Goal: Information Seeking & Learning: Compare options

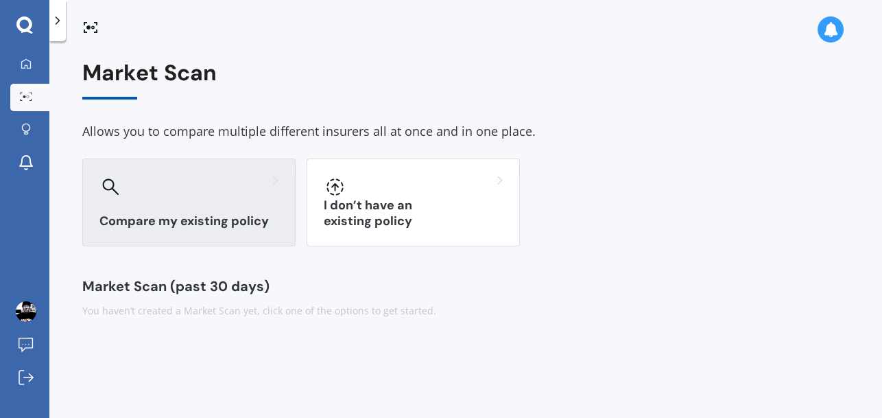
click at [175, 193] on div at bounding box center [188, 187] width 179 height 22
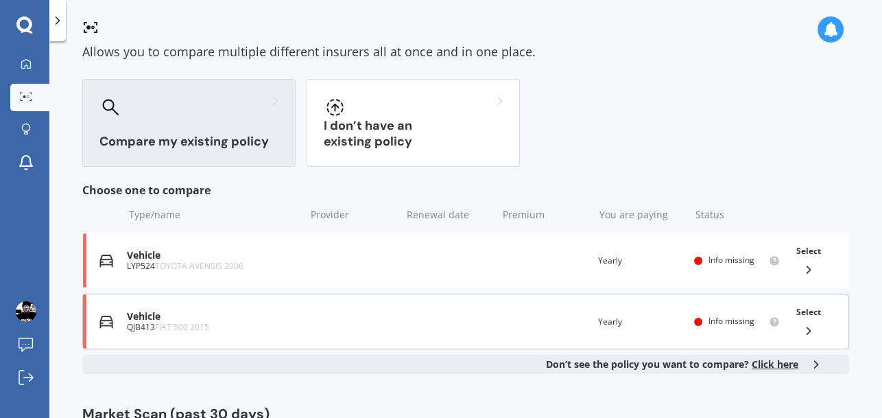
scroll to position [125, 0]
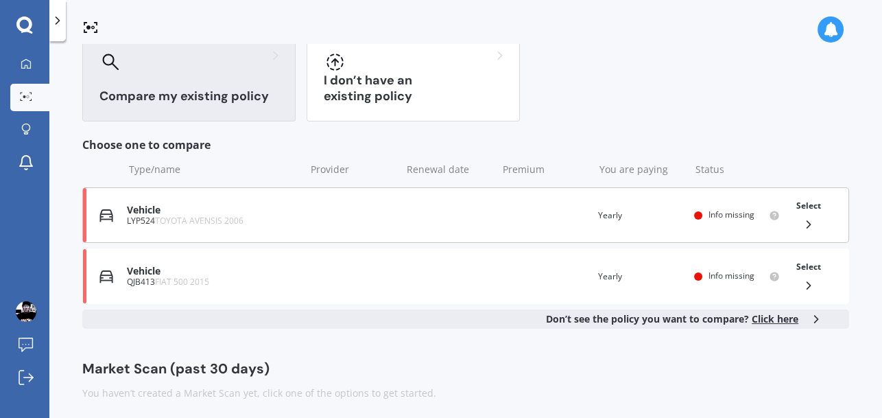
click at [805, 203] on span "Select" at bounding box center [808, 206] width 25 height 12
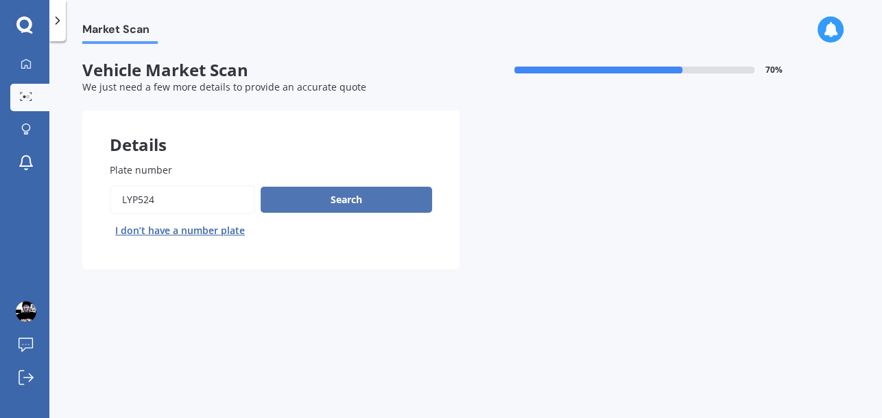
click at [339, 197] on button "Search" at bounding box center [346, 199] width 171 height 26
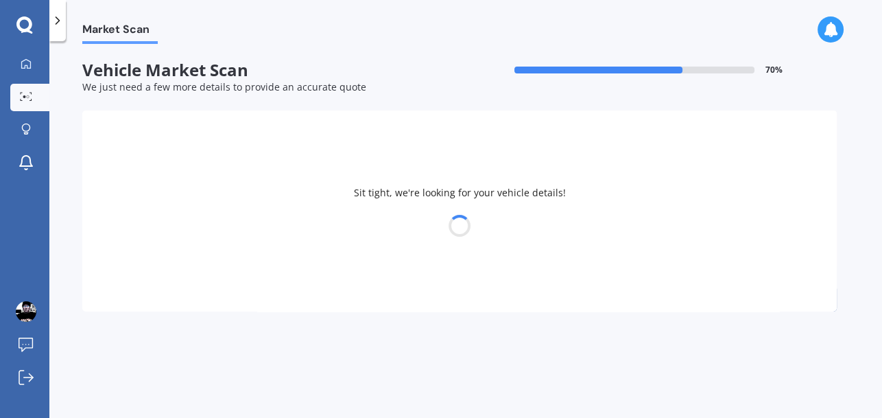
select select "TOYOTA"
select select "AVENSIS"
select select "08"
select select "04"
select select "1959"
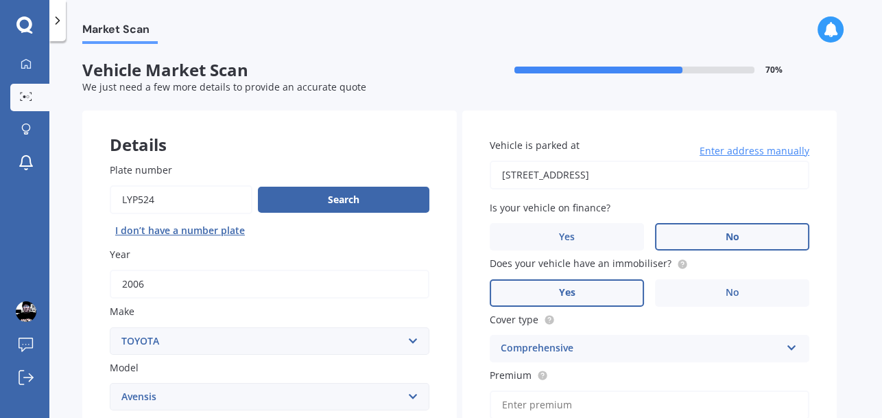
click at [749, 232] on label "No" at bounding box center [732, 236] width 154 height 27
click at [0, 0] on input "No" at bounding box center [0, 0] width 0 height 0
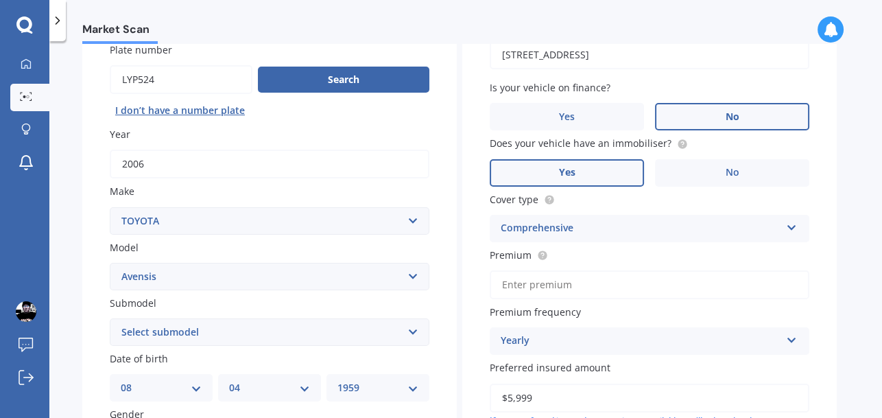
scroll to position [125, 0]
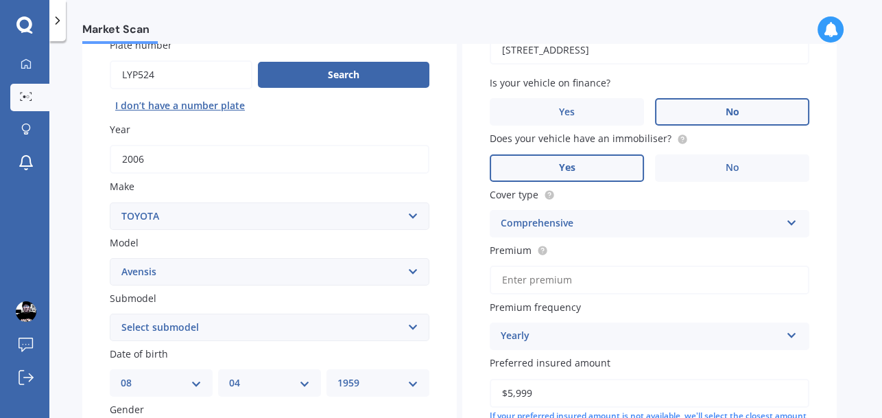
click at [592, 163] on label "Yes" at bounding box center [567, 167] width 154 height 27
click at [0, 0] on input "Yes" at bounding box center [0, 0] width 0 height 0
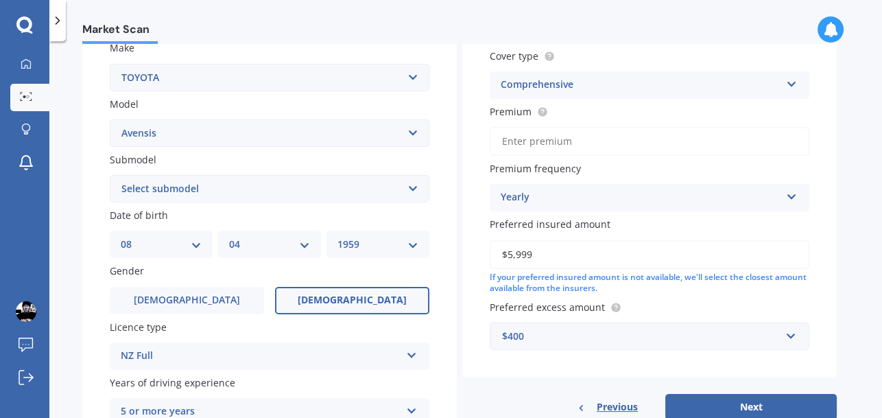
scroll to position [261, 0]
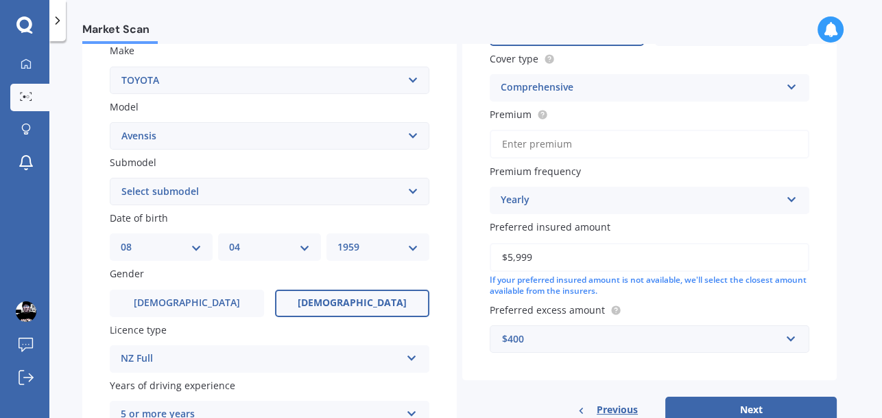
drag, startPoint x: 557, startPoint y: 252, endPoint x: 476, endPoint y: 256, distance: 81.7
click at [476, 256] on div "Vehicle is parked at [STREET_ADDRESS] Enter address manually Is your vehicle on…" at bounding box center [649, 115] width 374 height 531
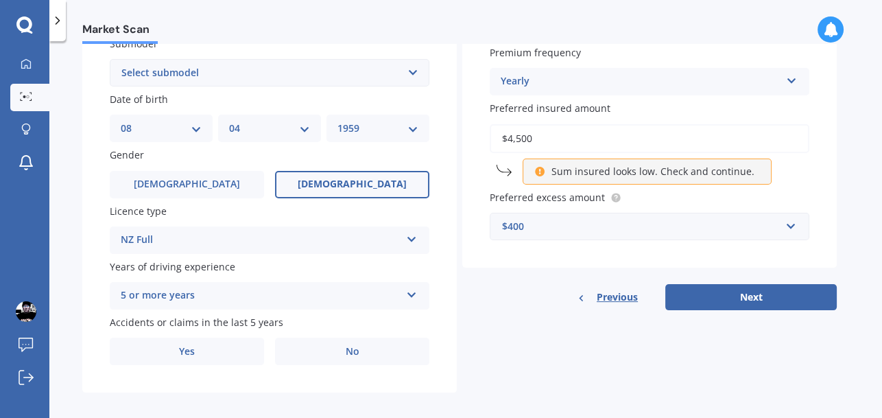
scroll to position [385, 0]
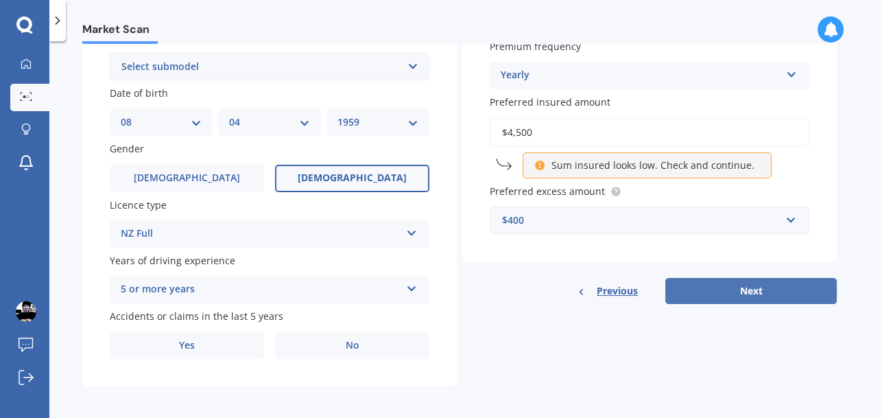
type input "$4,500"
click at [758, 282] on button "Next" at bounding box center [750, 291] width 171 height 26
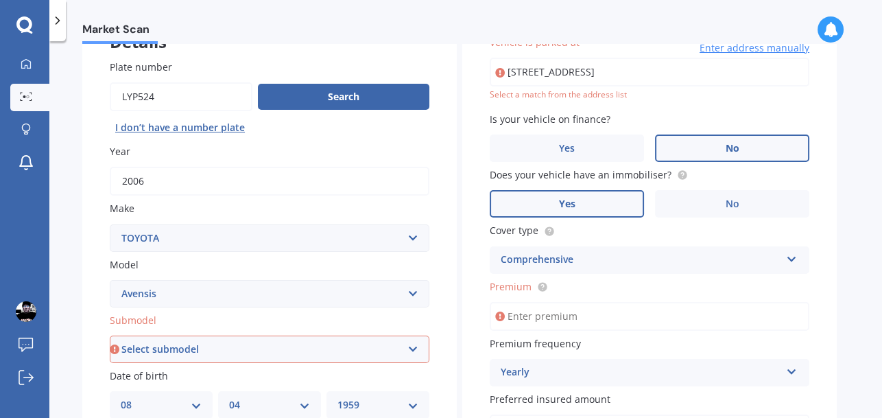
scroll to position [107, 0]
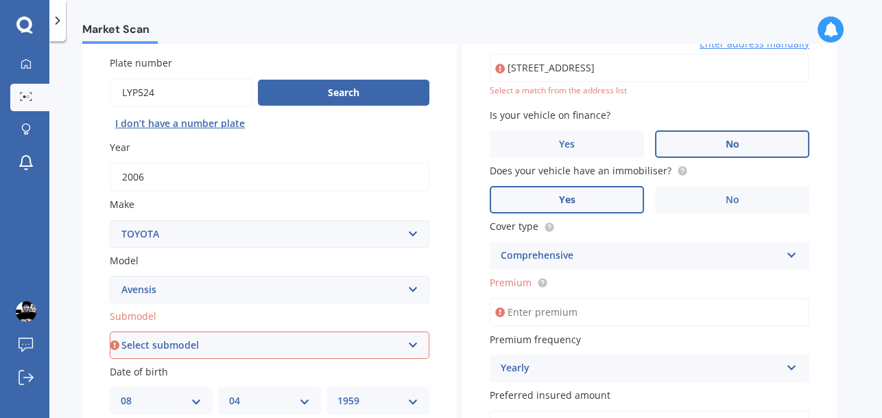
click at [680, 75] on input "[STREET_ADDRESS]" at bounding box center [650, 67] width 320 height 29
type input "[STREET_ADDRESS]"
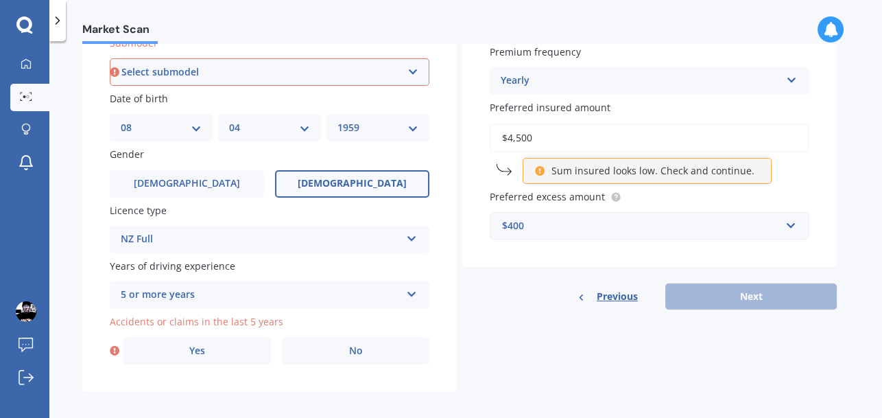
scroll to position [385, 0]
